Goal: Use online tool/utility: Utilize a website feature to perform a specific function

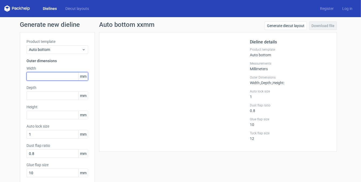
click at [51, 76] on input "text" at bounding box center [58, 76] width 62 height 9
type input "130"
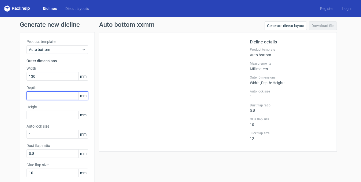
click at [58, 98] on input "text" at bounding box center [58, 95] width 62 height 9
type input "130"
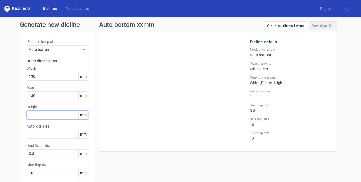
click at [42, 116] on input "text" at bounding box center [58, 115] width 62 height 9
type input "229"
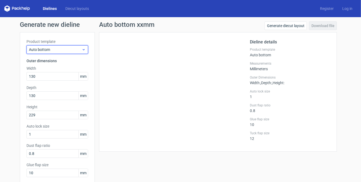
click at [82, 49] on icon at bounding box center [84, 49] width 4 height 4
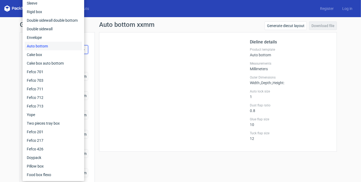
click at [103, 48] on div "Dieline details Product template Auto bottom Measurements Millimeters Outer Dim…" at bounding box center [218, 92] width 238 height 120
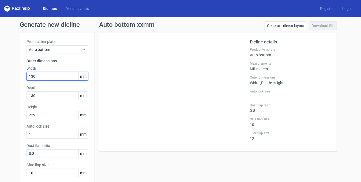
click at [51, 77] on input "130" at bounding box center [58, 76] width 62 height 9
type input "131"
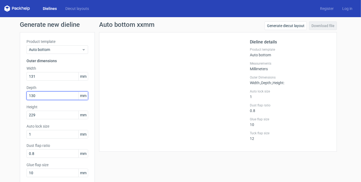
click at [50, 97] on input "130" at bounding box center [58, 95] width 62 height 9
type input "131"
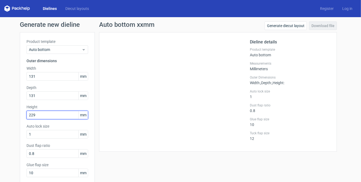
click at [47, 116] on input "229" at bounding box center [58, 115] width 62 height 9
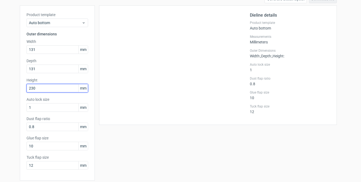
scroll to position [47, 0]
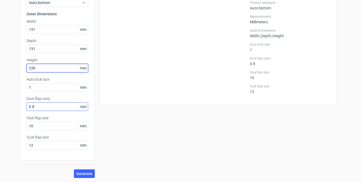
type input "230"
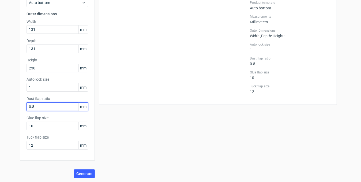
click at [54, 106] on input "0.8" at bounding box center [58, 106] width 62 height 9
click at [41, 103] on input "20" at bounding box center [58, 106] width 62 height 9
click at [41, 106] on input "20" at bounding box center [58, 106] width 62 height 9
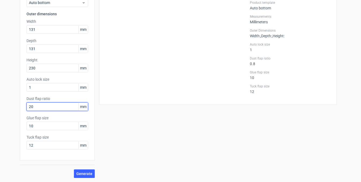
click at [41, 106] on input "20" at bounding box center [58, 106] width 62 height 9
type input "10"
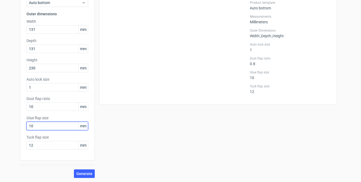
click at [43, 128] on input "10" at bounding box center [58, 126] width 62 height 9
type input "20"
click at [80, 172] on span "Generate" at bounding box center [84, 174] width 16 height 4
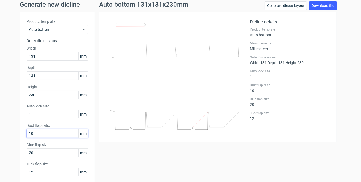
click at [38, 132] on input "10" at bounding box center [58, 133] width 62 height 9
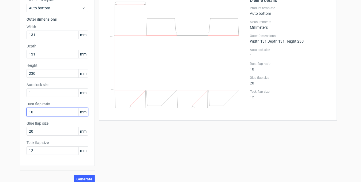
scroll to position [47, 0]
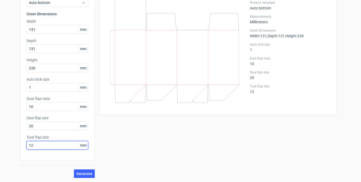
click at [46, 145] on input "12" at bounding box center [58, 145] width 62 height 9
type input "20"
click at [78, 173] on span "Generate" at bounding box center [84, 174] width 16 height 4
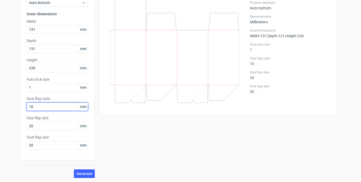
click at [40, 105] on input "10" at bounding box center [58, 106] width 62 height 9
click at [40, 106] on input "10" at bounding box center [58, 106] width 62 height 9
type input "25"
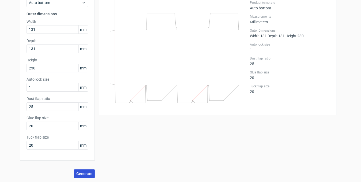
click at [78, 175] on span "Generate" at bounding box center [84, 174] width 16 height 4
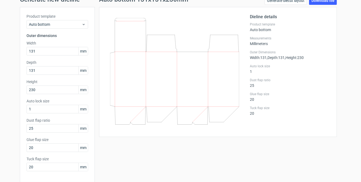
scroll to position [20, 0]
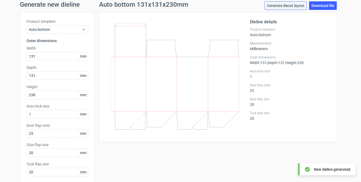
click at [294, 5] on link "Generate diecut layout" at bounding box center [286, 5] width 42 height 9
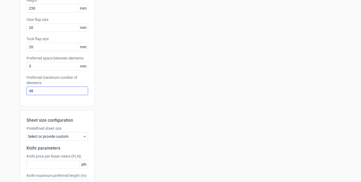
scroll to position [107, 0]
click at [54, 90] on input "48" at bounding box center [58, 90] width 62 height 9
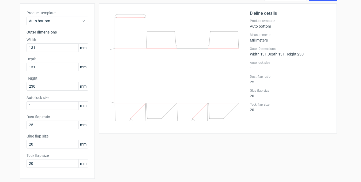
scroll to position [47, 0]
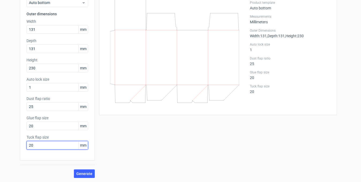
click at [46, 141] on input "20" at bounding box center [58, 145] width 62 height 9
type input "50"
click at [86, 174] on span "Generate" at bounding box center [84, 174] width 16 height 4
